Goal: Information Seeking & Learning: Understand process/instructions

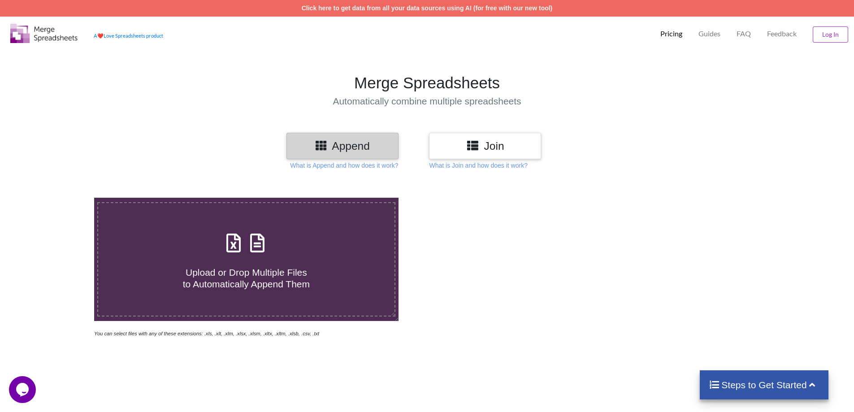
click at [670, 33] on p "Pricing" at bounding box center [671, 33] width 22 height 9
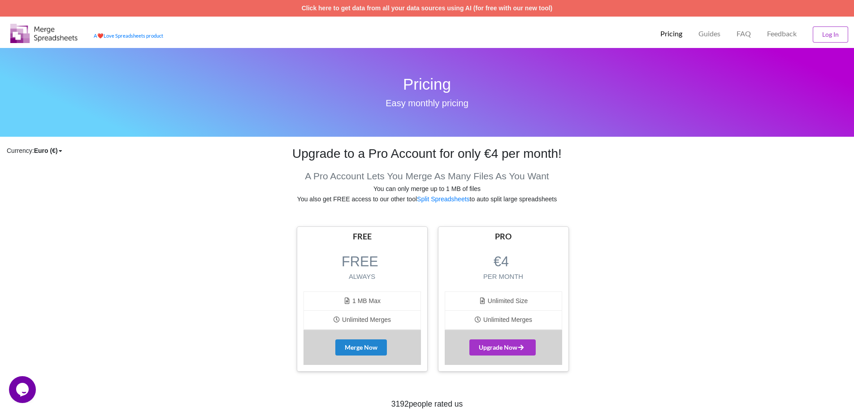
click at [669, 35] on p "Pricing" at bounding box center [671, 33] width 22 height 9
click at [747, 32] on p "FAQ" at bounding box center [744, 33] width 14 height 9
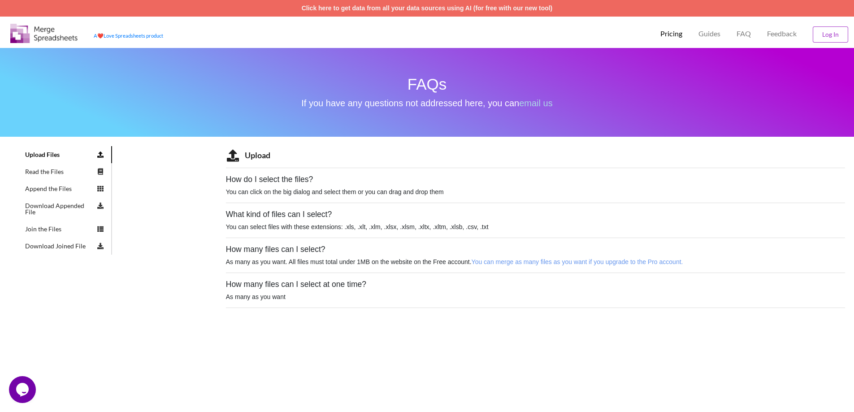
click at [292, 180] on h5 "How do I select the files?" at bounding box center [535, 179] width 619 height 9
click at [356, 187] on p "You can click on the big dialog and select them or you can drag and drop them" at bounding box center [535, 191] width 619 height 9
